Goal: Check status: Check status

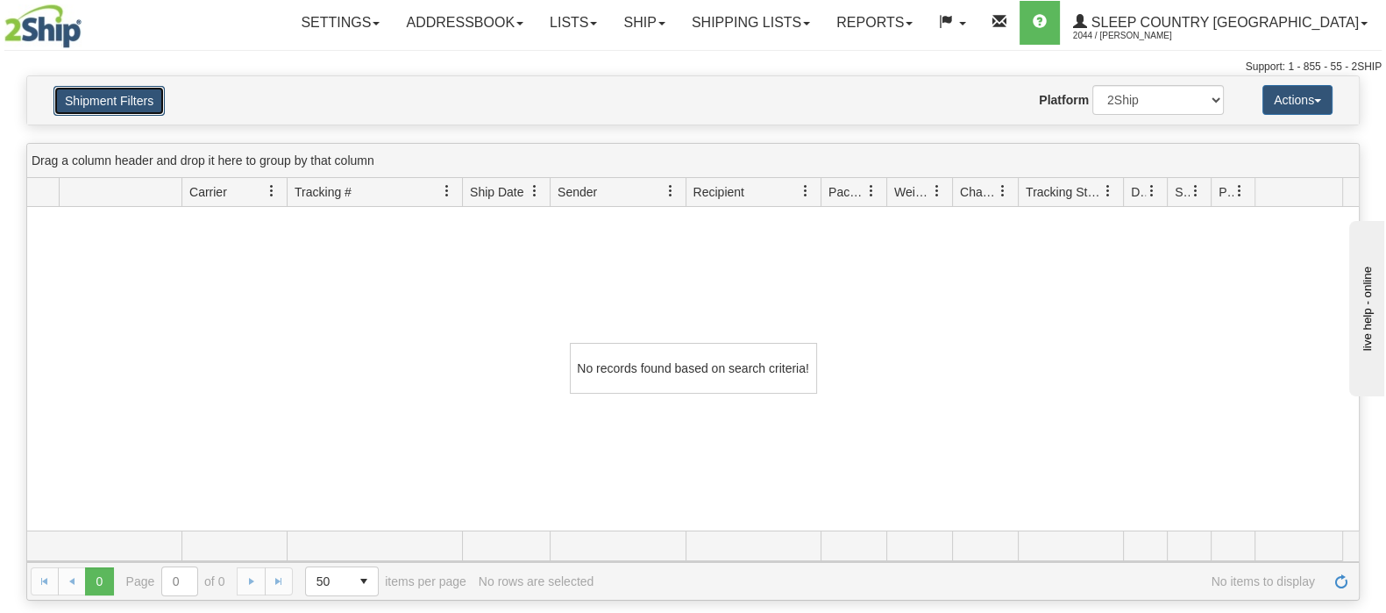
click at [144, 92] on button "Shipment Filters" at bounding box center [108, 101] width 111 height 30
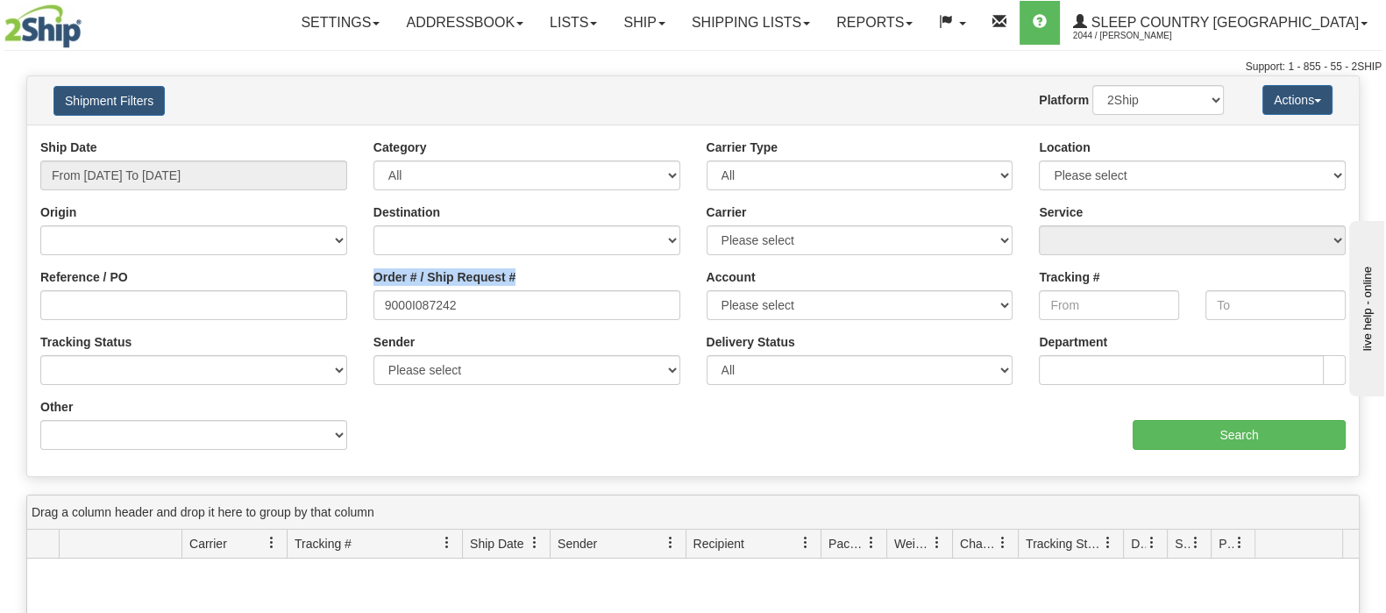
drag, startPoint x: 492, startPoint y: 280, endPoint x: 355, endPoint y: 296, distance: 137.7
click at [355, 139] on div "Reference / PO Order # / Ship Request # 9000I087242 Account Please select [GEOG…" at bounding box center [693, 139] width 1332 height 0
click at [502, 314] on input "9000I087242" at bounding box center [527, 305] width 307 height 30
drag, startPoint x: 293, startPoint y: 281, endPoint x: 853, endPoint y: 431, distance: 579.8
click at [135, 139] on div "Reference / PO Order # / Ship Request # 9000I087242 Account Please select [GEOG…" at bounding box center [693, 139] width 1332 height 0
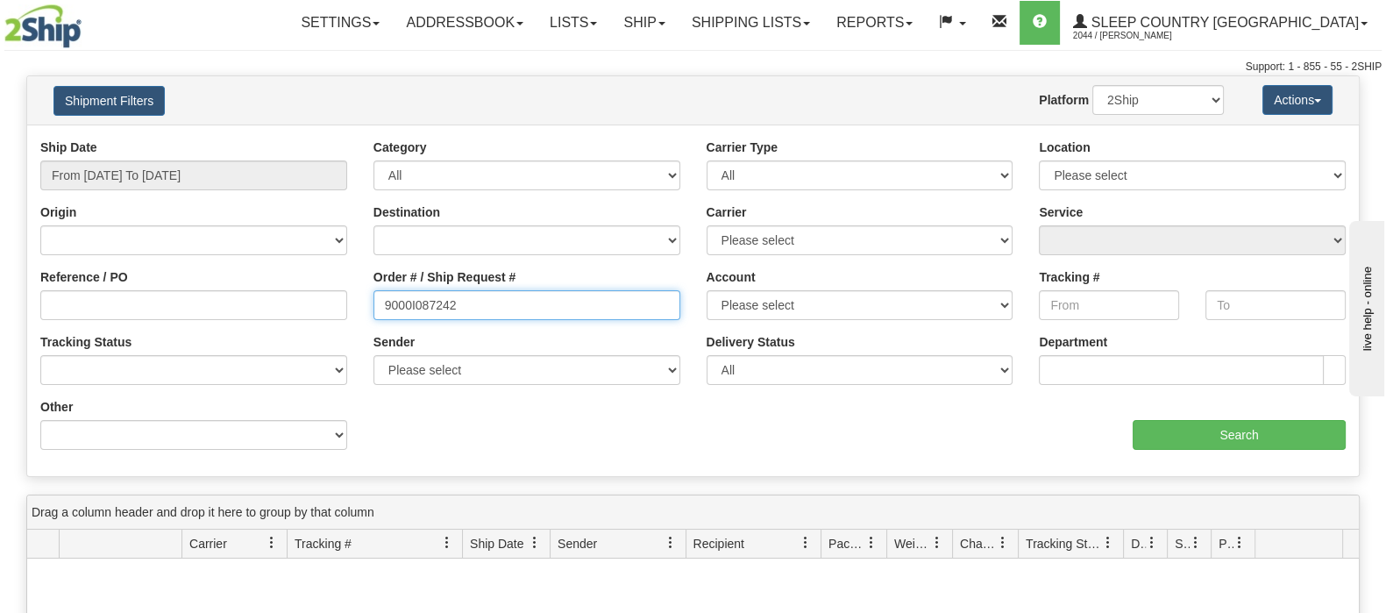
paste input "0269"
type input "9000I080269"
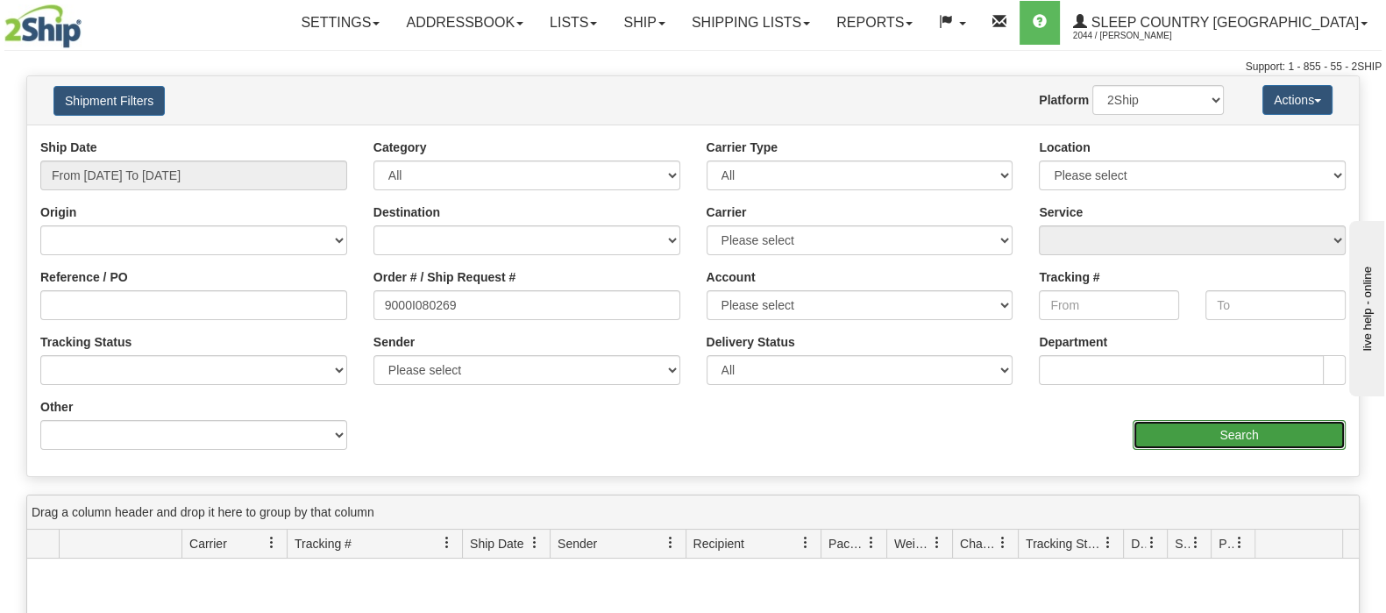
click at [1243, 431] on input "Search" at bounding box center [1239, 435] width 213 height 30
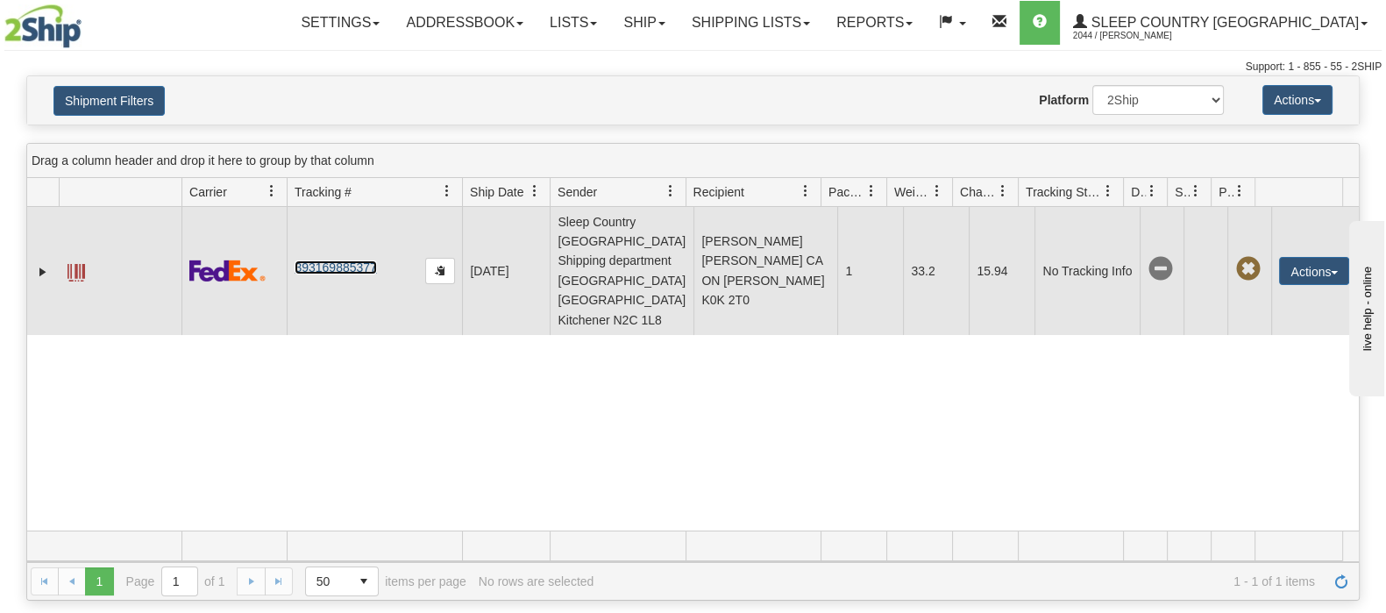
click at [357, 260] on link "393169885377" at bounding box center [336, 267] width 82 height 14
